Goal: Task Accomplishment & Management: Use online tool/utility

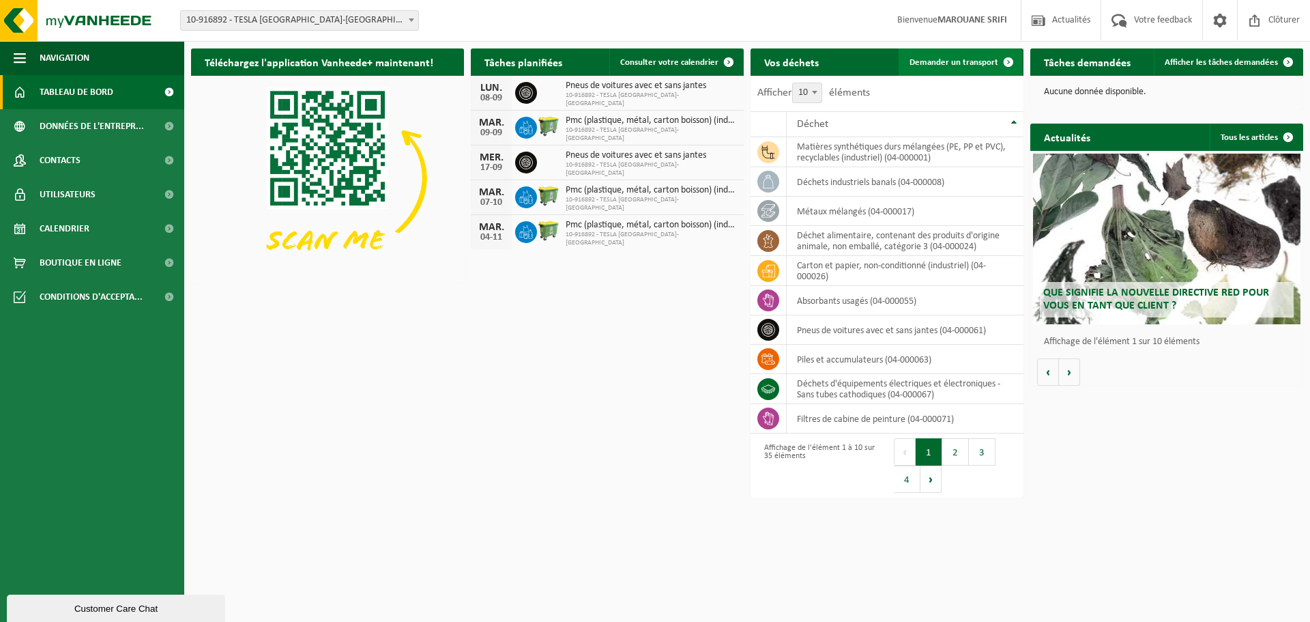
click at [959, 63] on span "Demander un transport" at bounding box center [954, 62] width 89 height 9
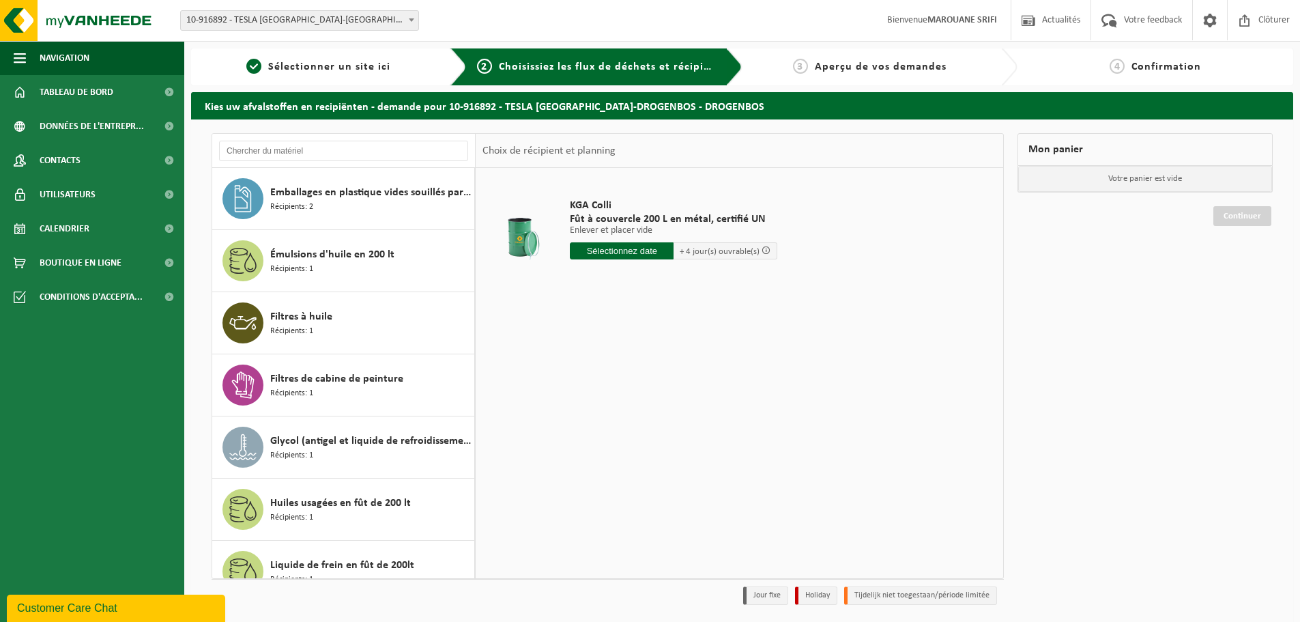
scroll to position [1089, 0]
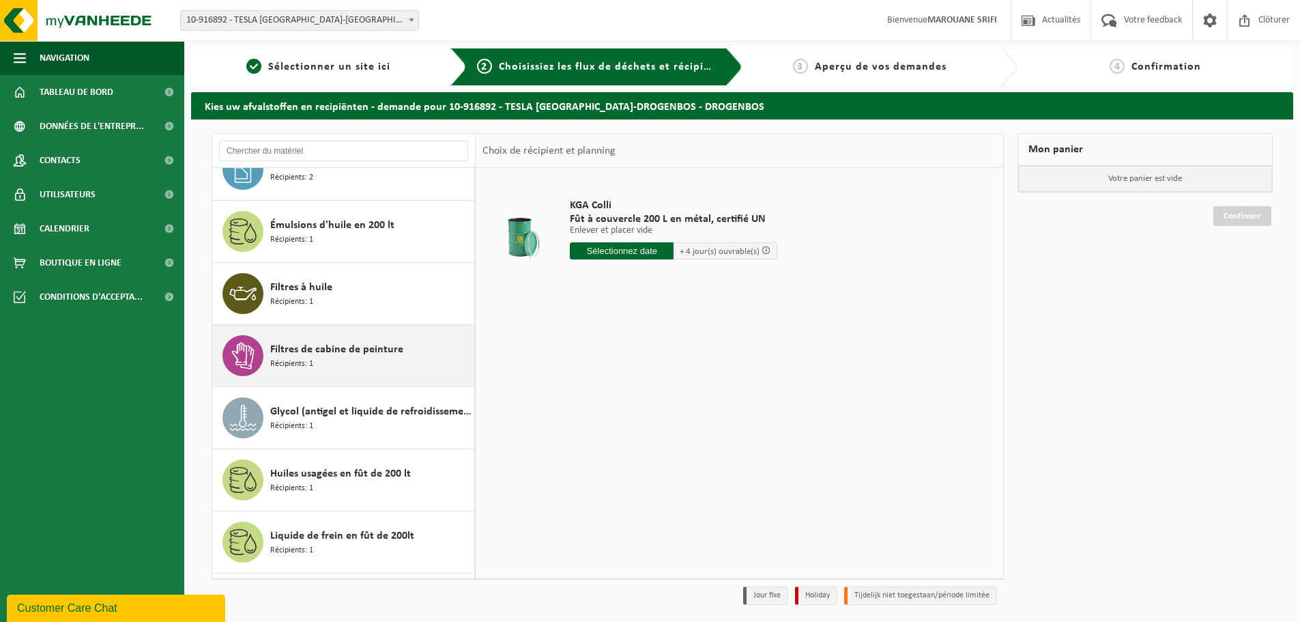
click at [369, 343] on span "Filtres de cabine de peinture" at bounding box center [336, 349] width 133 height 16
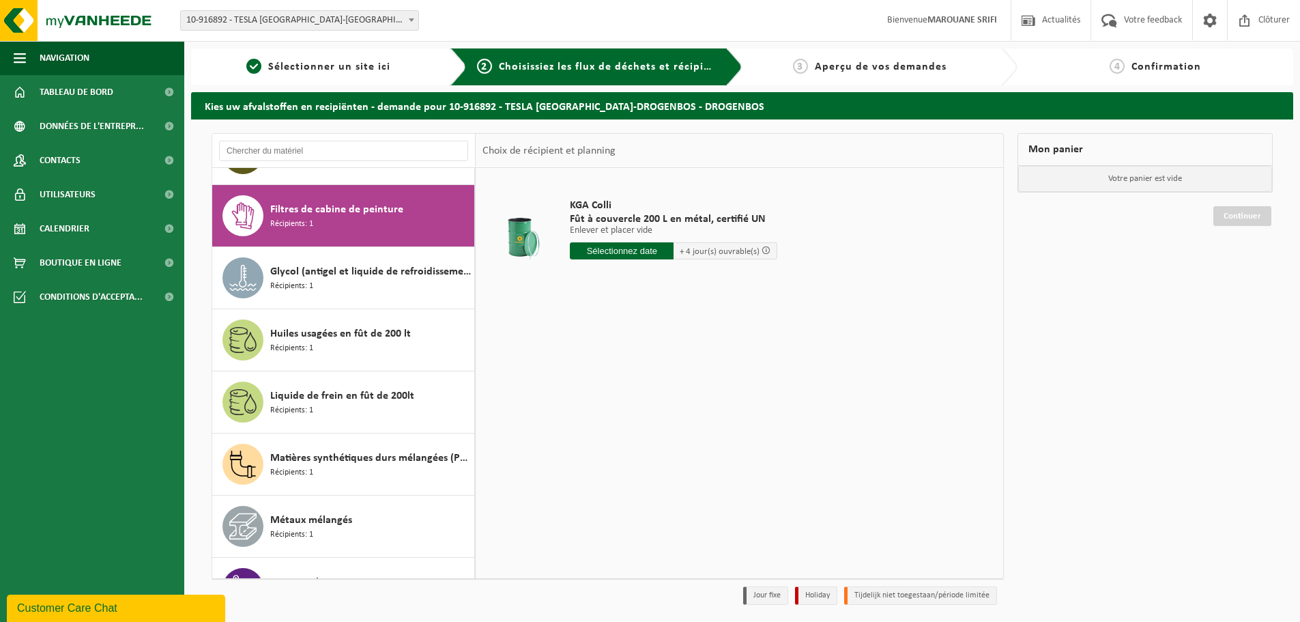
scroll to position [1243, 0]
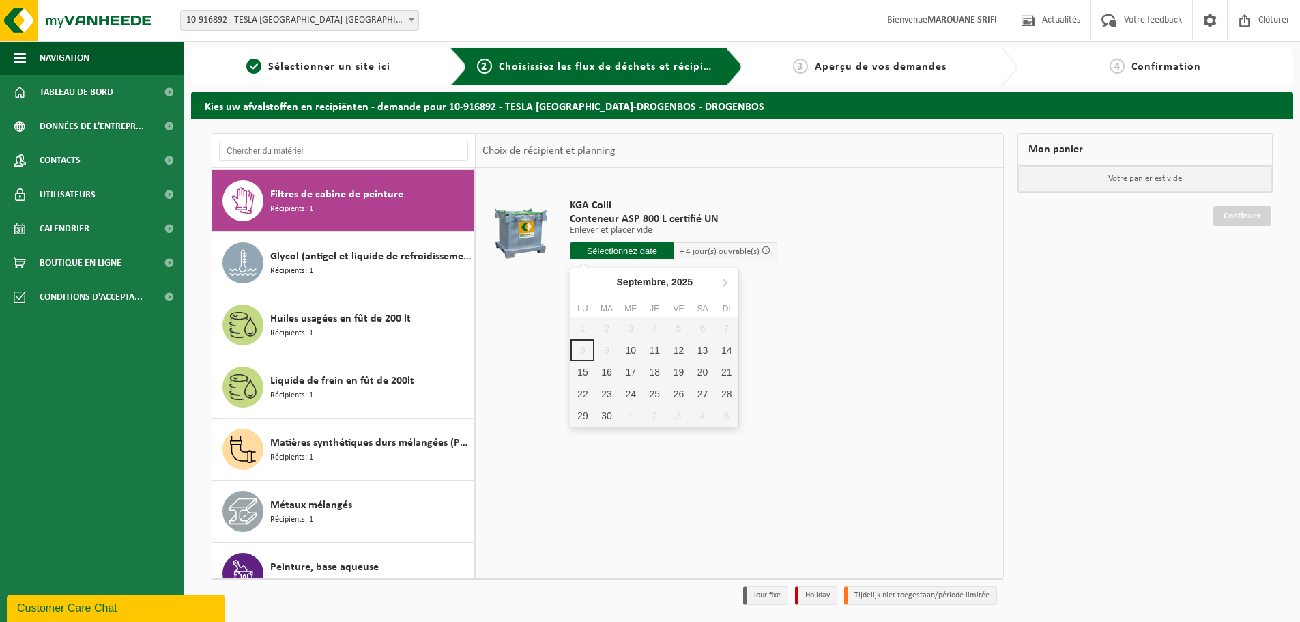
click at [657, 252] on input "text" at bounding box center [622, 250] width 104 height 17
click at [629, 354] on div "10" at bounding box center [631, 350] width 24 height 22
type input "à partir de 2025-09-10"
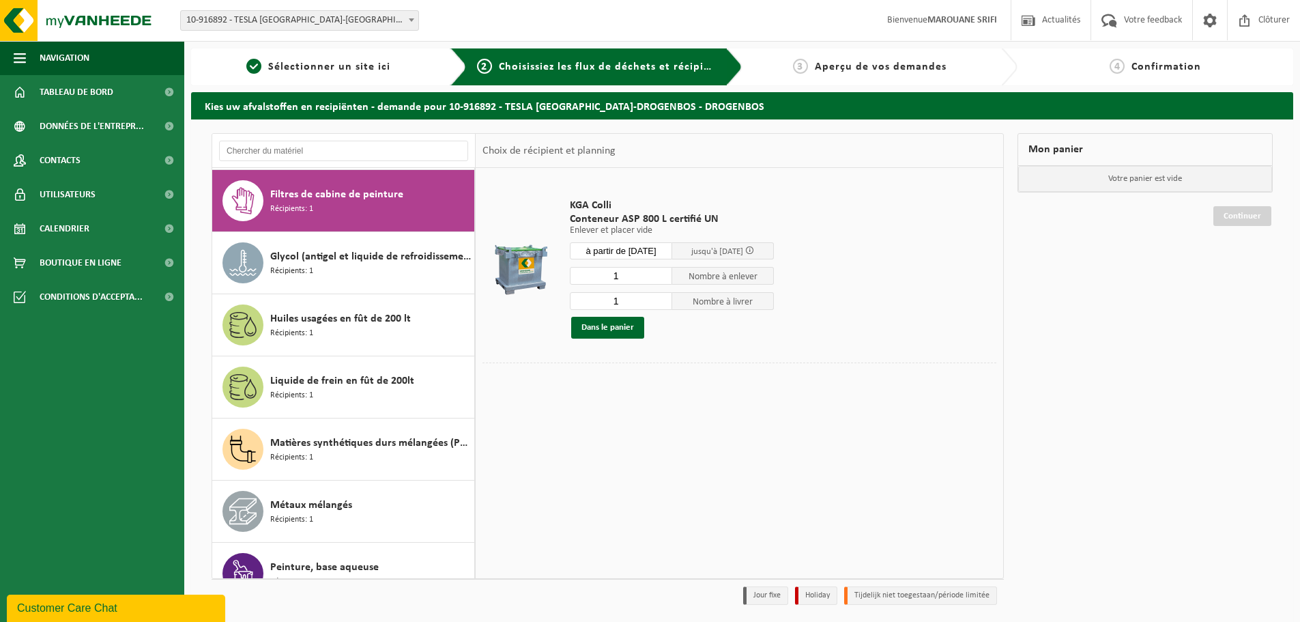
click at [633, 278] on input "1" at bounding box center [621, 276] width 102 height 18
click at [664, 272] on input "2" at bounding box center [621, 276] width 102 height 18
click at [664, 272] on input "3" at bounding box center [621, 276] width 102 height 18
click at [664, 272] on input "4" at bounding box center [621, 276] width 102 height 18
type input "3"
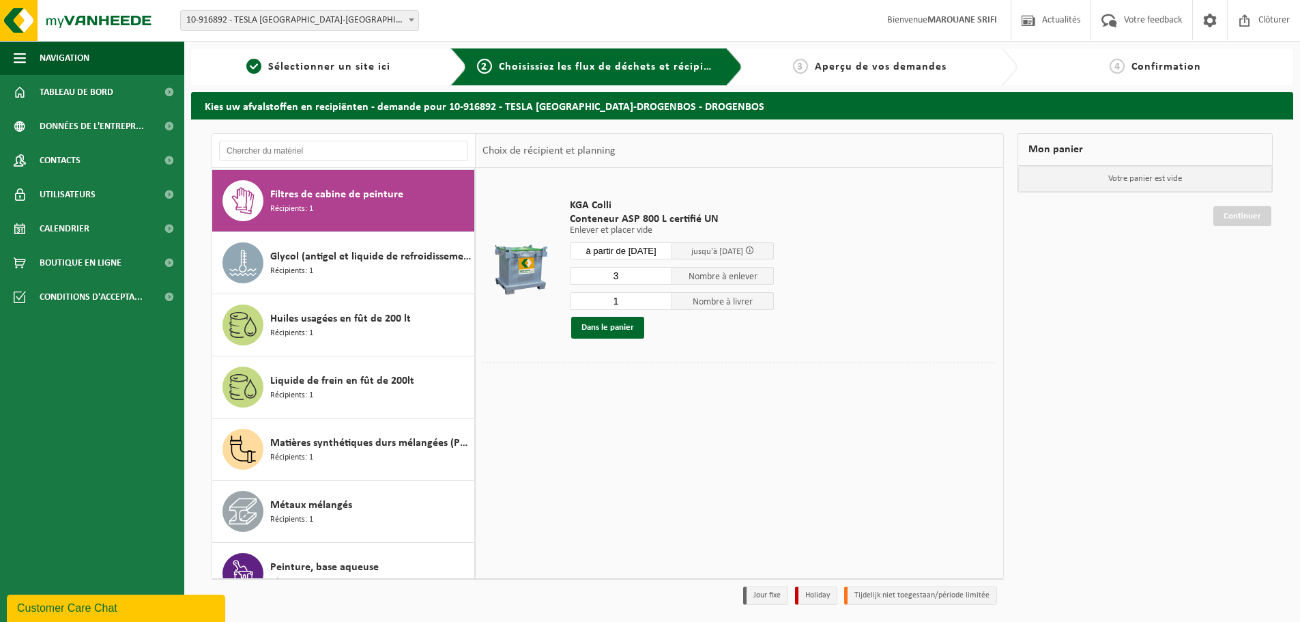
click at [663, 279] on input "3" at bounding box center [621, 276] width 102 height 18
click at [663, 298] on input "2" at bounding box center [621, 301] width 102 height 18
click at [663, 298] on input "3" at bounding box center [621, 301] width 102 height 18
click at [663, 298] on input "4" at bounding box center [621, 301] width 102 height 18
type input "3"
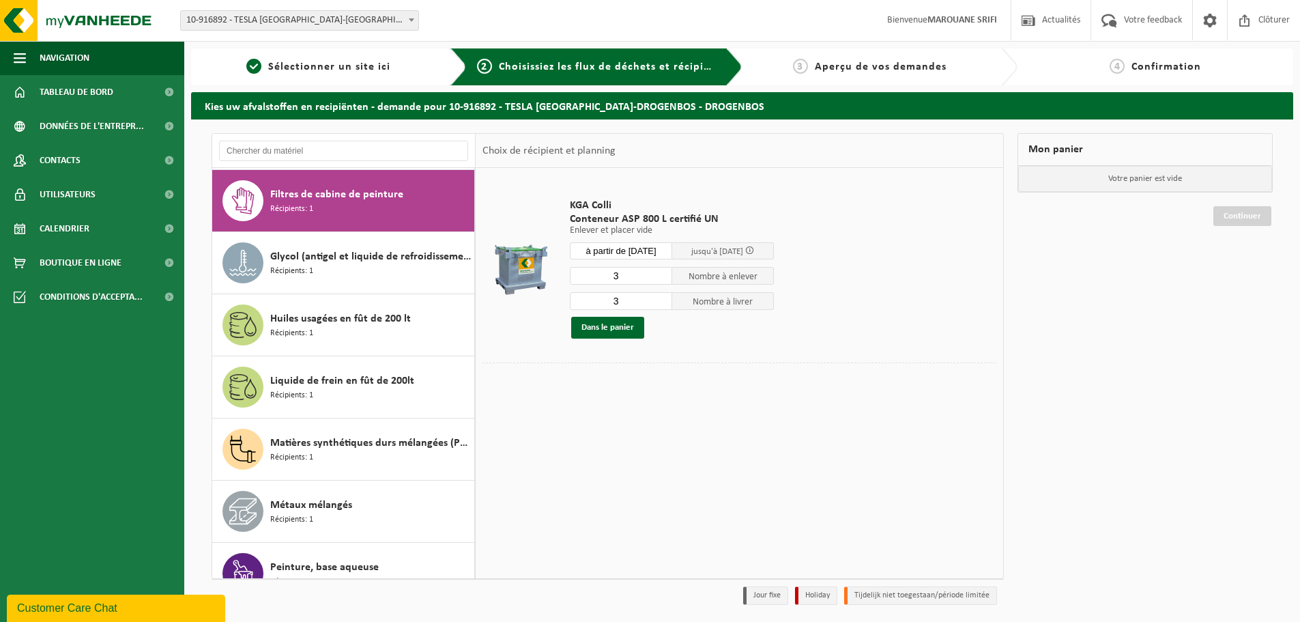
click at [661, 303] on input "3" at bounding box center [621, 301] width 102 height 18
click at [599, 343] on div "KGA Colli Conteneur ASP 800 L certifié UN Enlever et placer vide Enlever et pla…" at bounding box center [672, 268] width 218 height 167
click at [614, 325] on button "Dans le panier" at bounding box center [607, 328] width 73 height 22
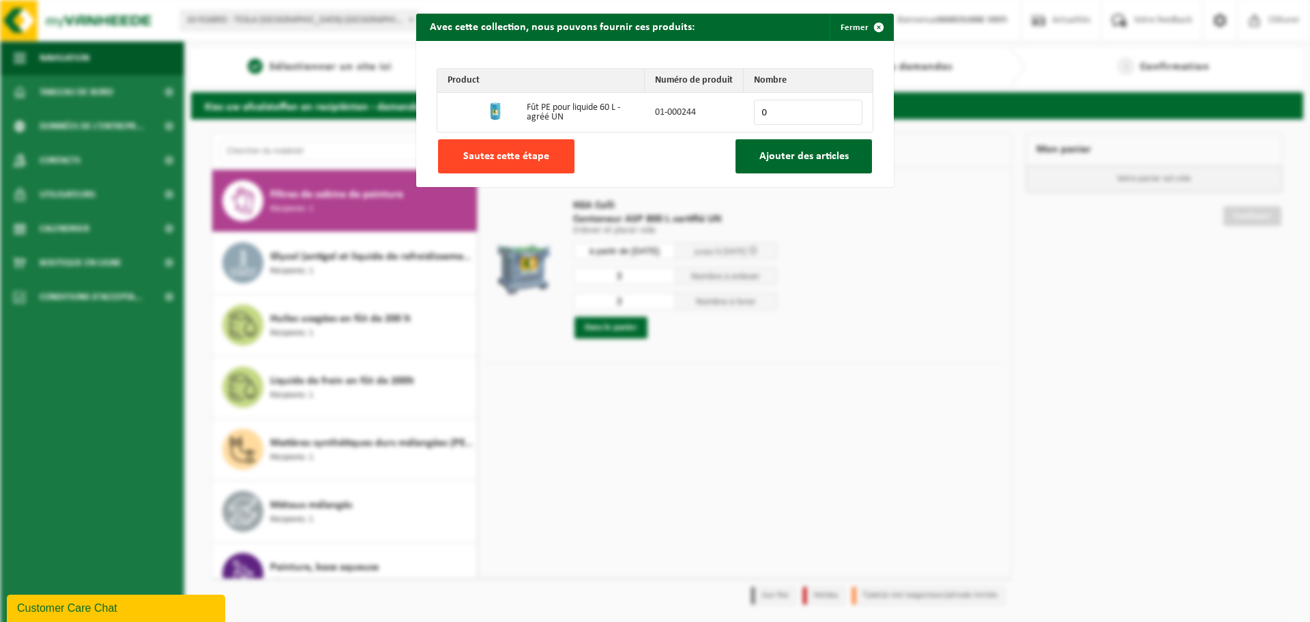
click at [537, 165] on button "Sautez cette étape" at bounding box center [506, 156] width 136 height 34
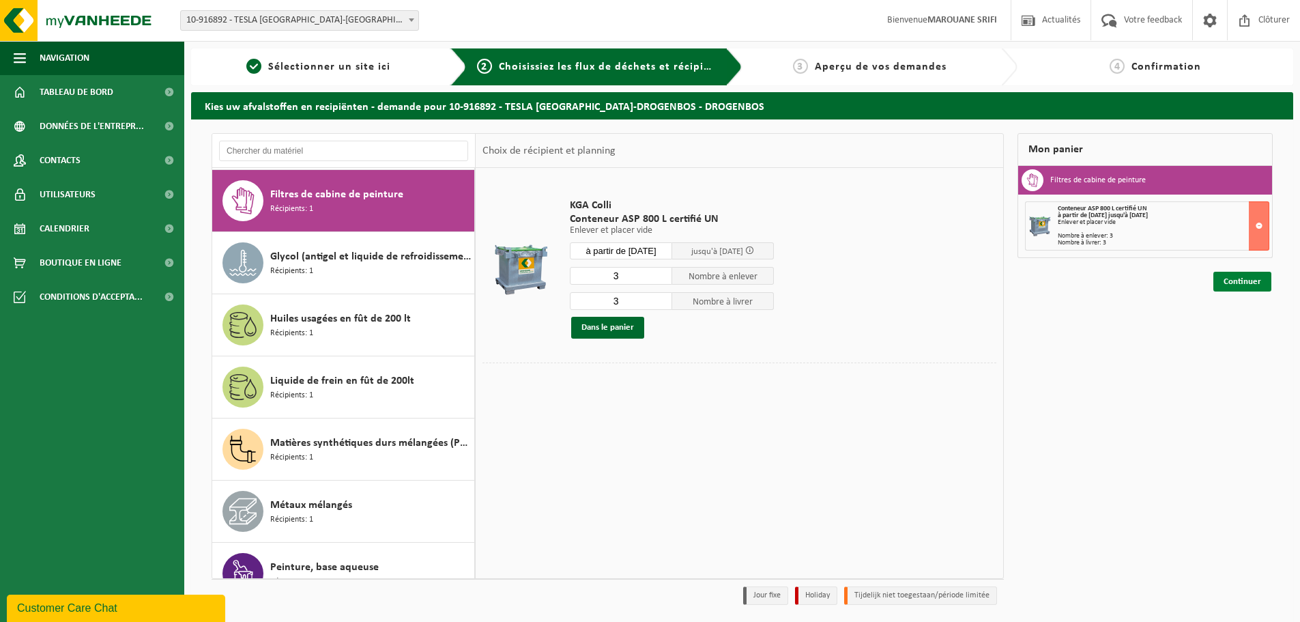
click at [1252, 285] on link "Continuer" at bounding box center [1242, 282] width 58 height 20
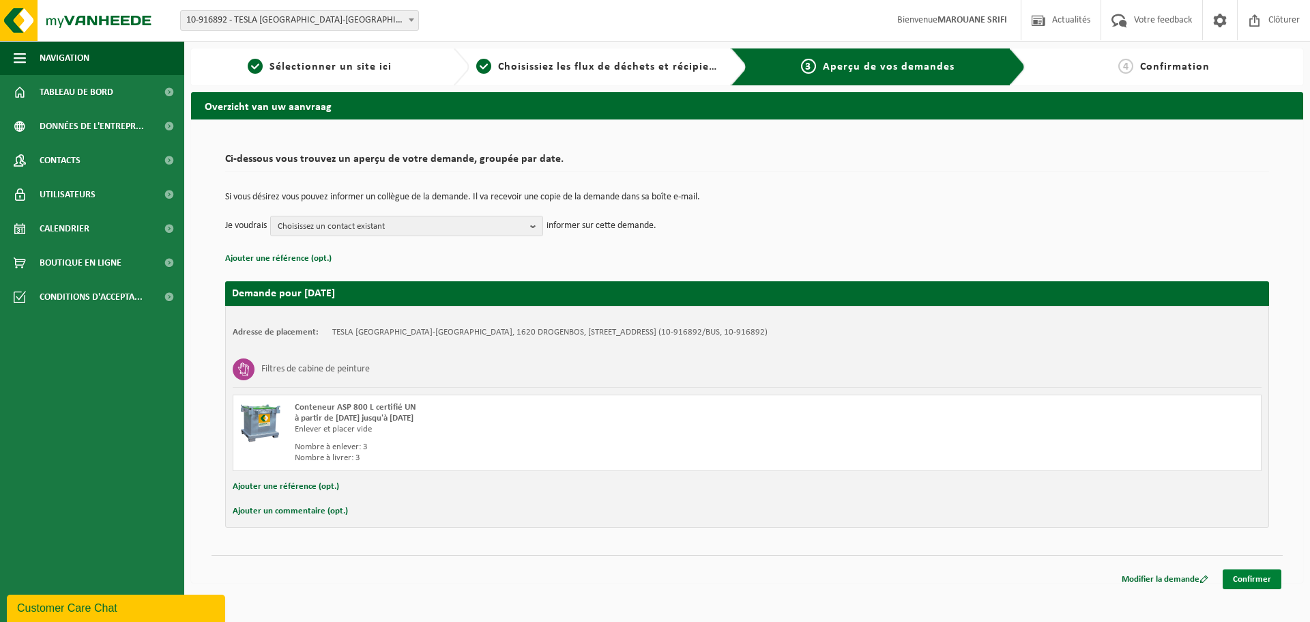
click at [1234, 570] on link "Confirmer" at bounding box center [1252, 579] width 59 height 20
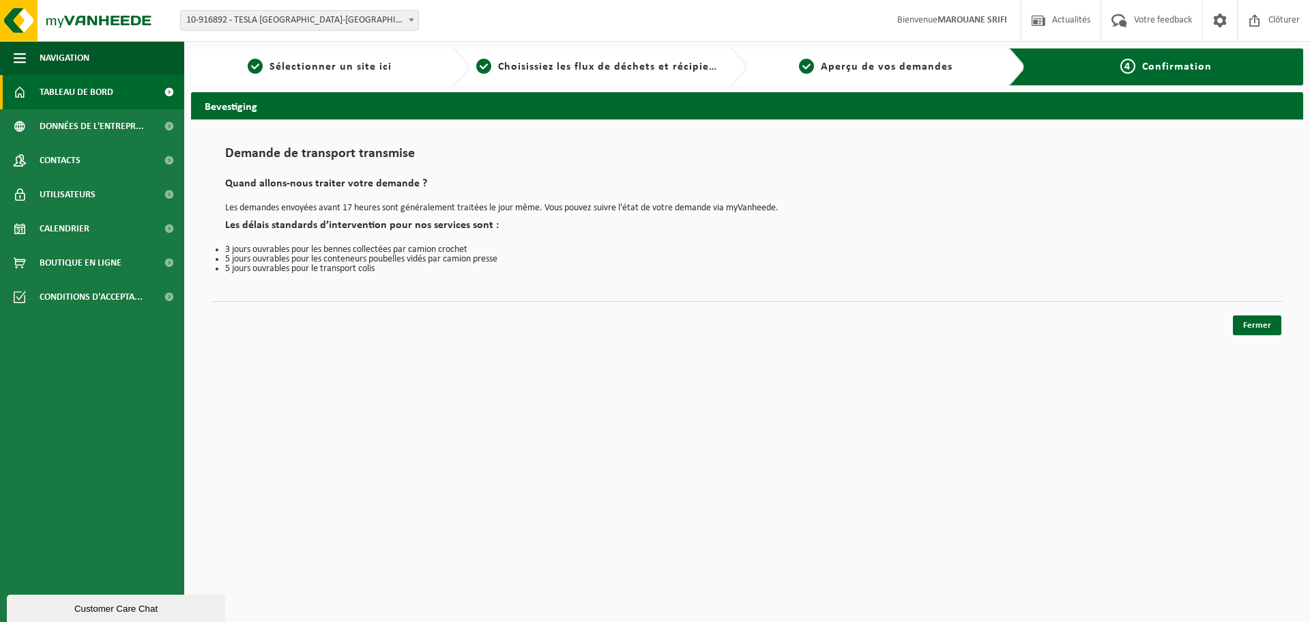
click at [42, 91] on span "Tableau de bord" at bounding box center [77, 92] width 74 height 34
